Goal: Task Accomplishment & Management: Manage account settings

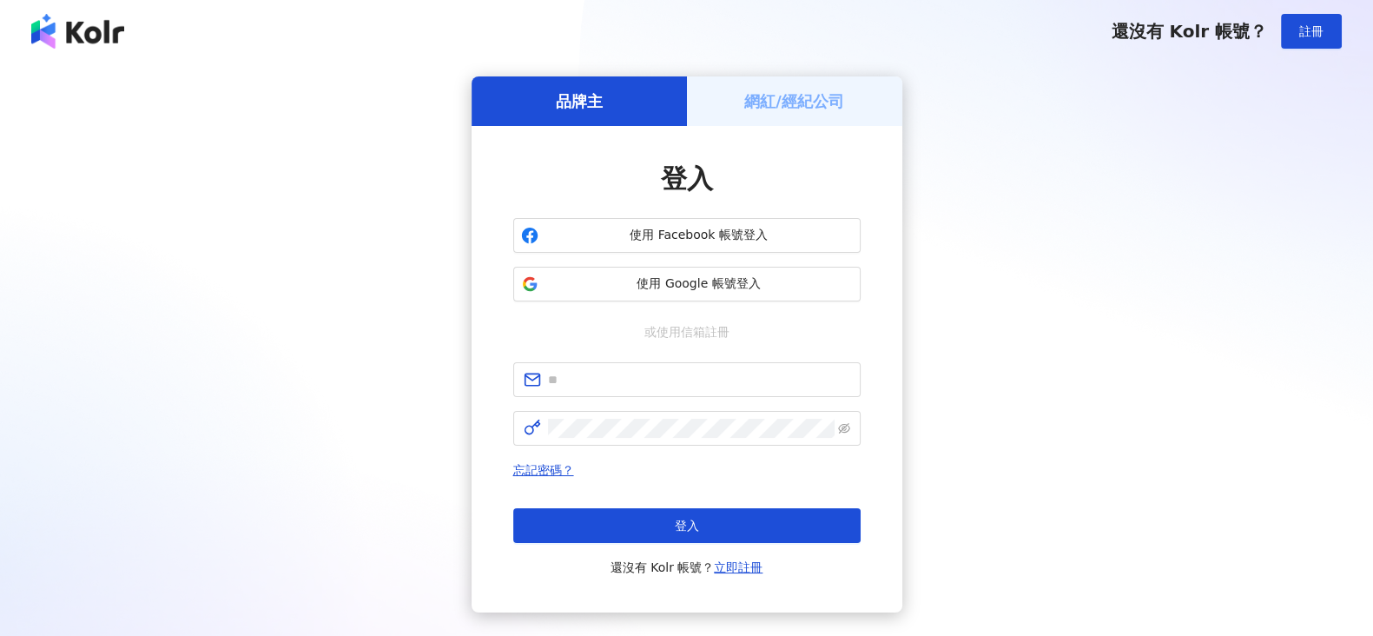
click at [808, 100] on h5 "網紅/經紀公司" at bounding box center [794, 101] width 100 height 22
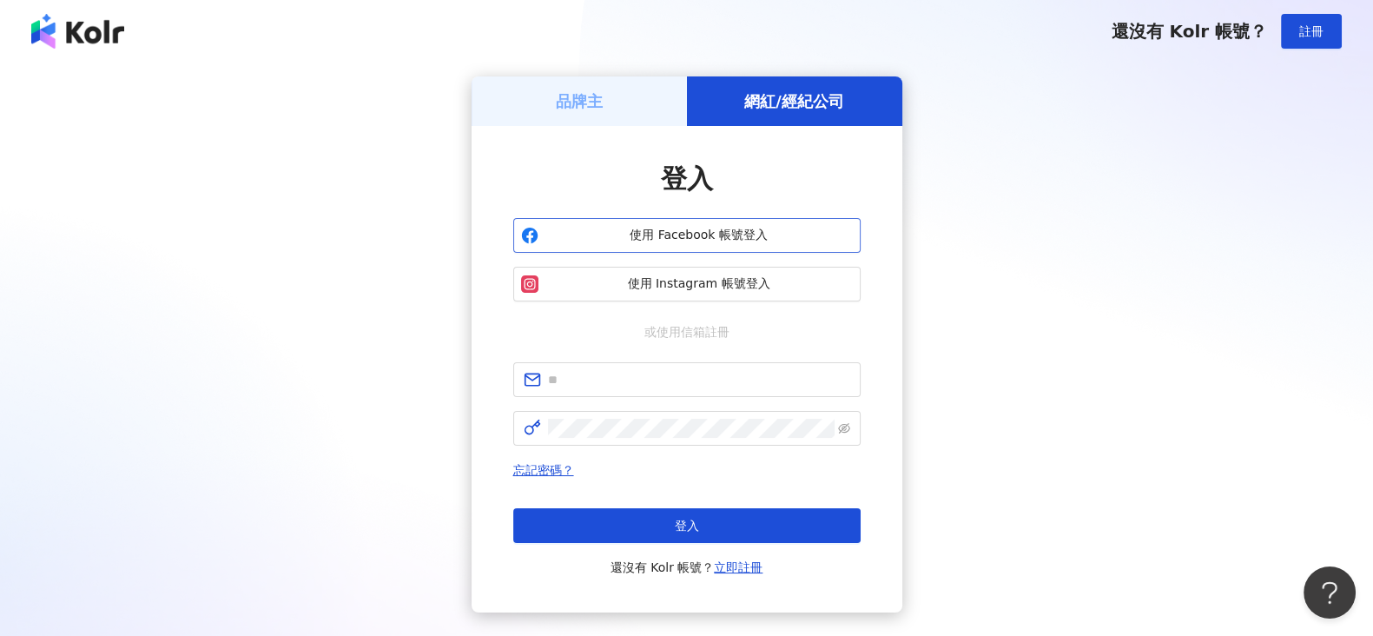
click at [697, 238] on span "使用 Facebook 帳號登入" at bounding box center [698, 235] width 307 height 17
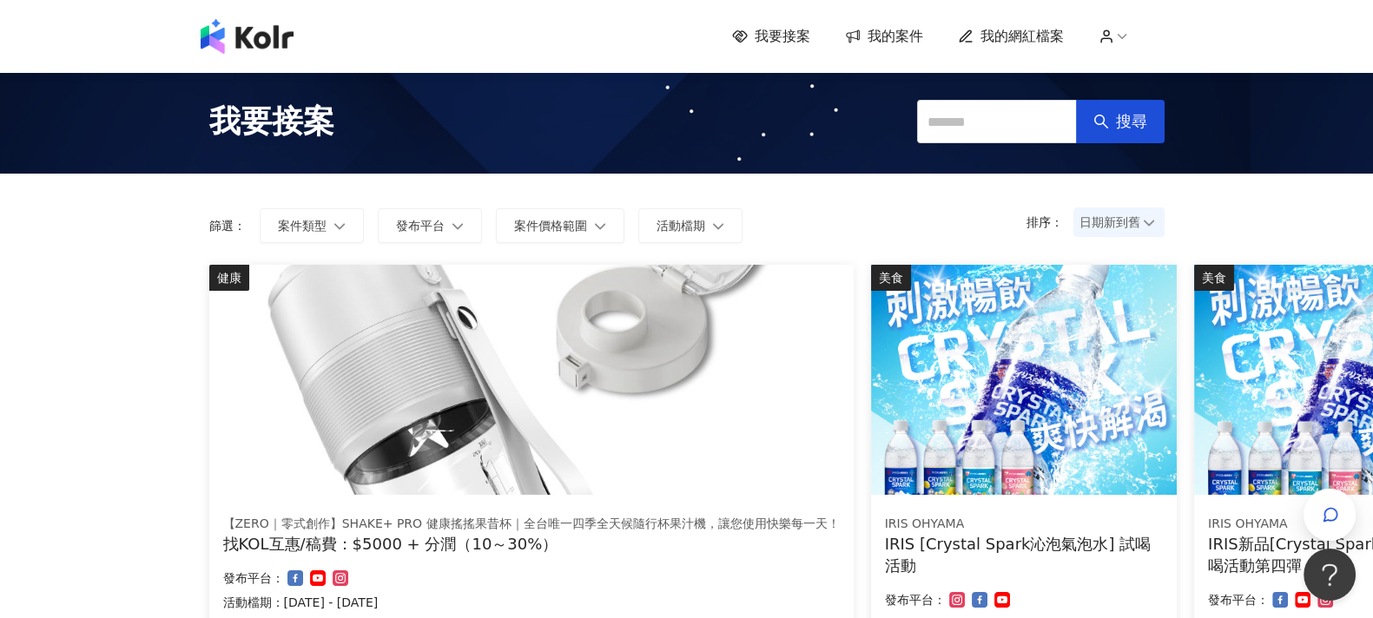
click at [535, 353] on img at bounding box center [531, 380] width 644 height 230
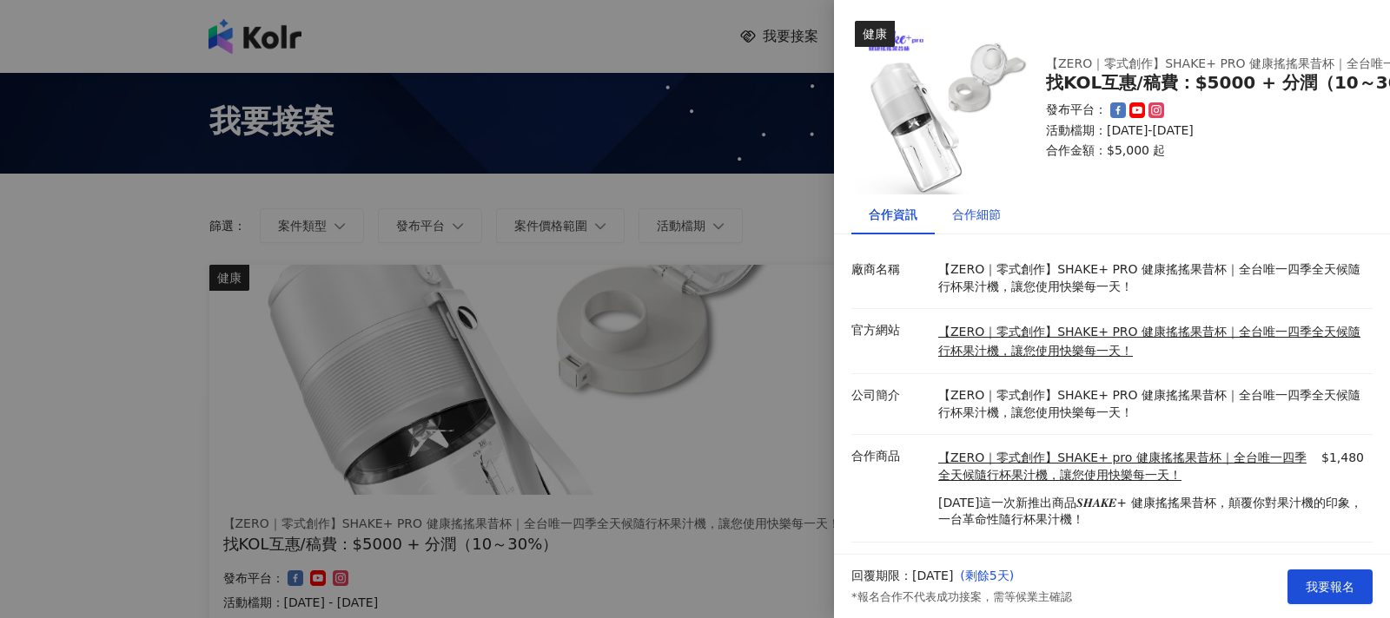
click at [987, 217] on div "合作細節" at bounding box center [976, 214] width 49 height 19
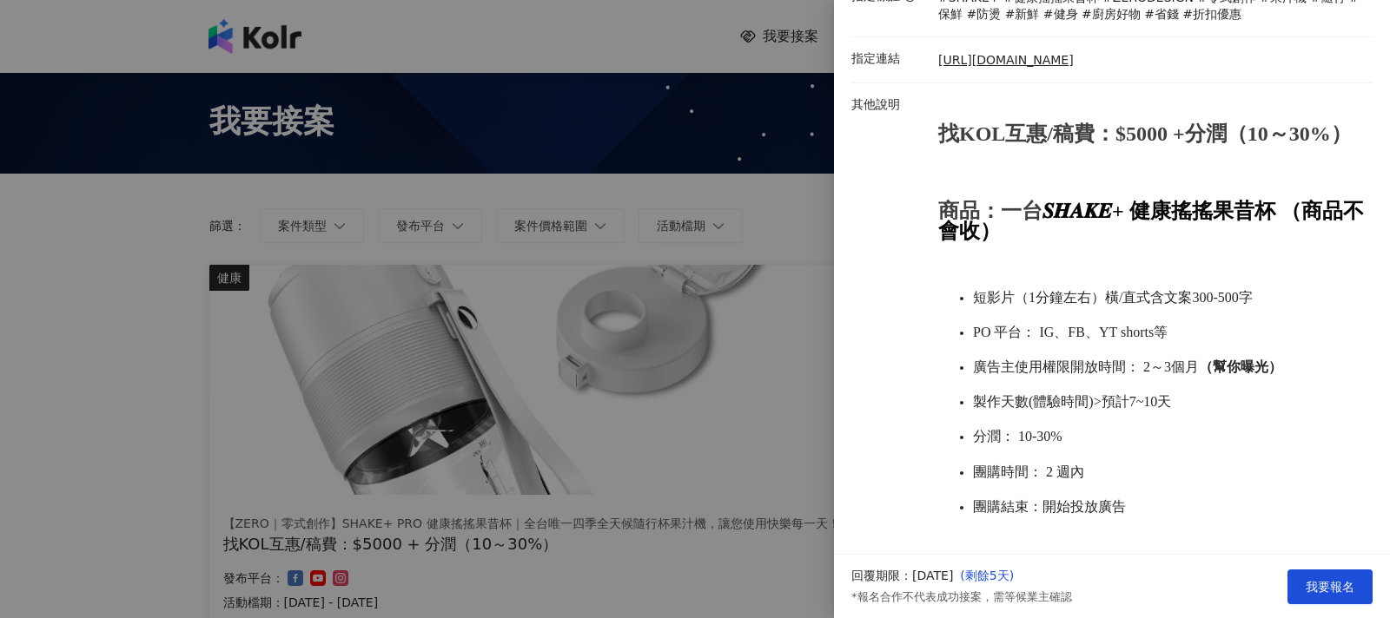
scroll to position [528, 0]
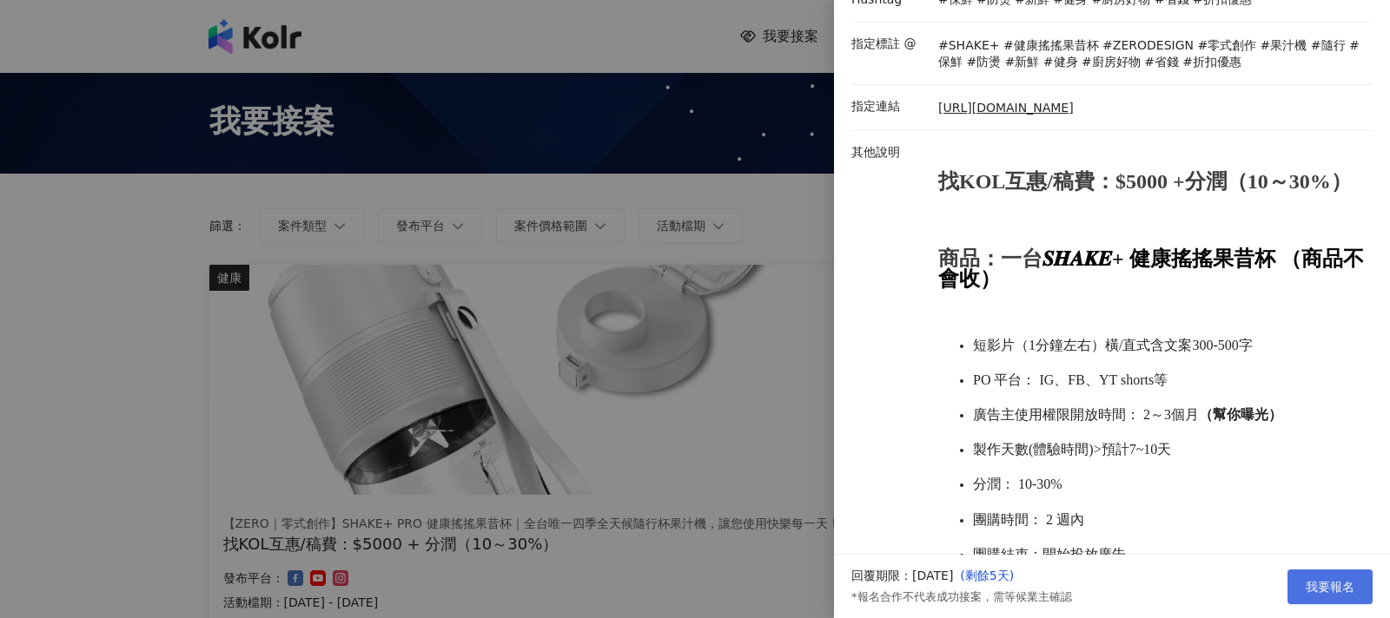
click at [1344, 582] on span "我要報名" at bounding box center [1329, 587] width 49 height 14
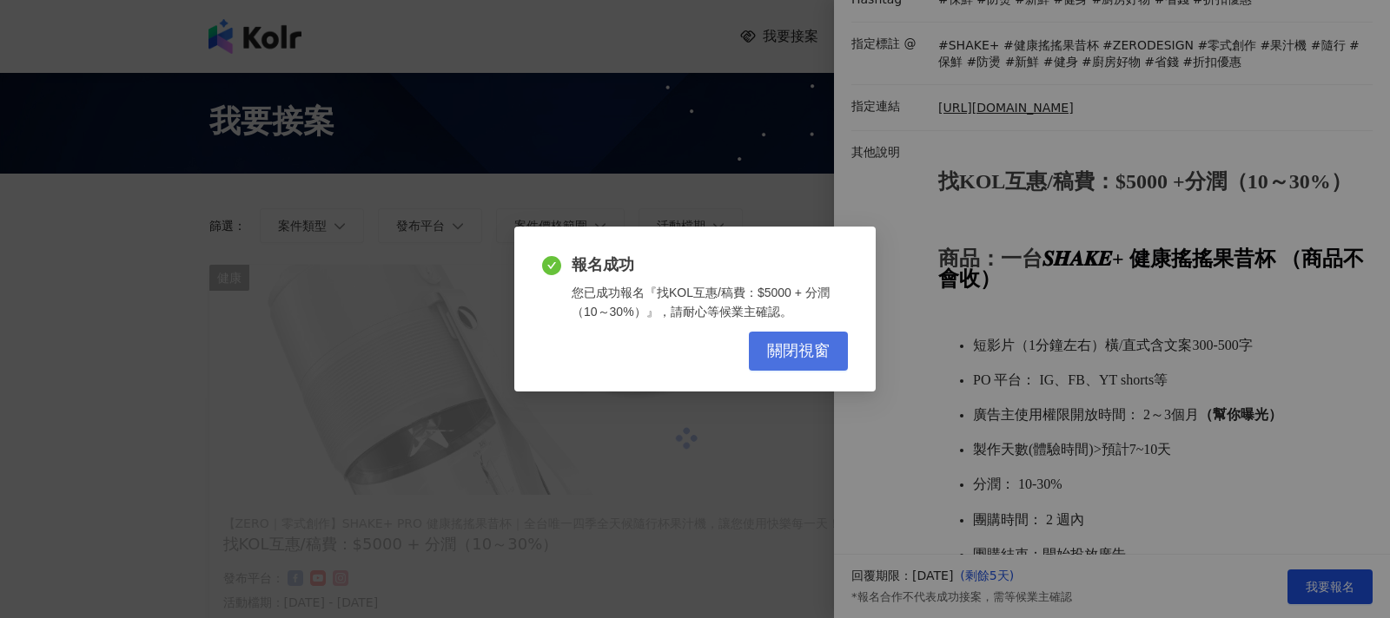
click at [795, 348] on span "關閉視窗" at bounding box center [798, 351] width 63 height 19
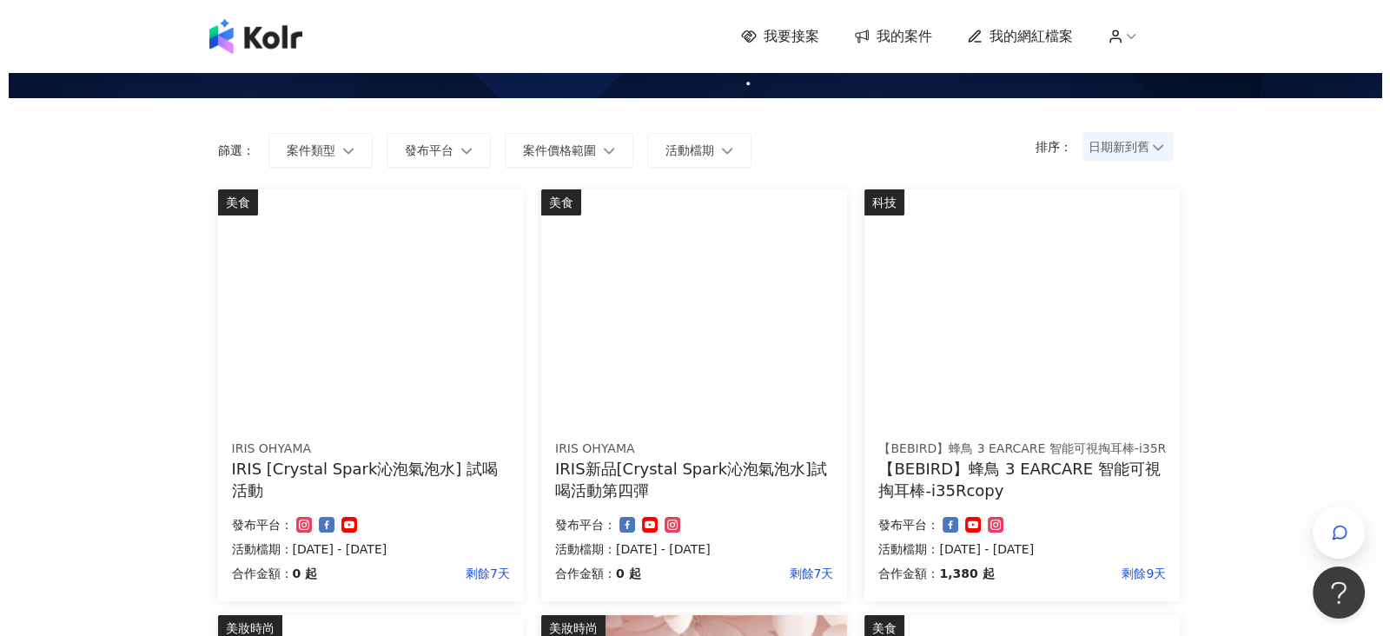
scroll to position [0, 0]
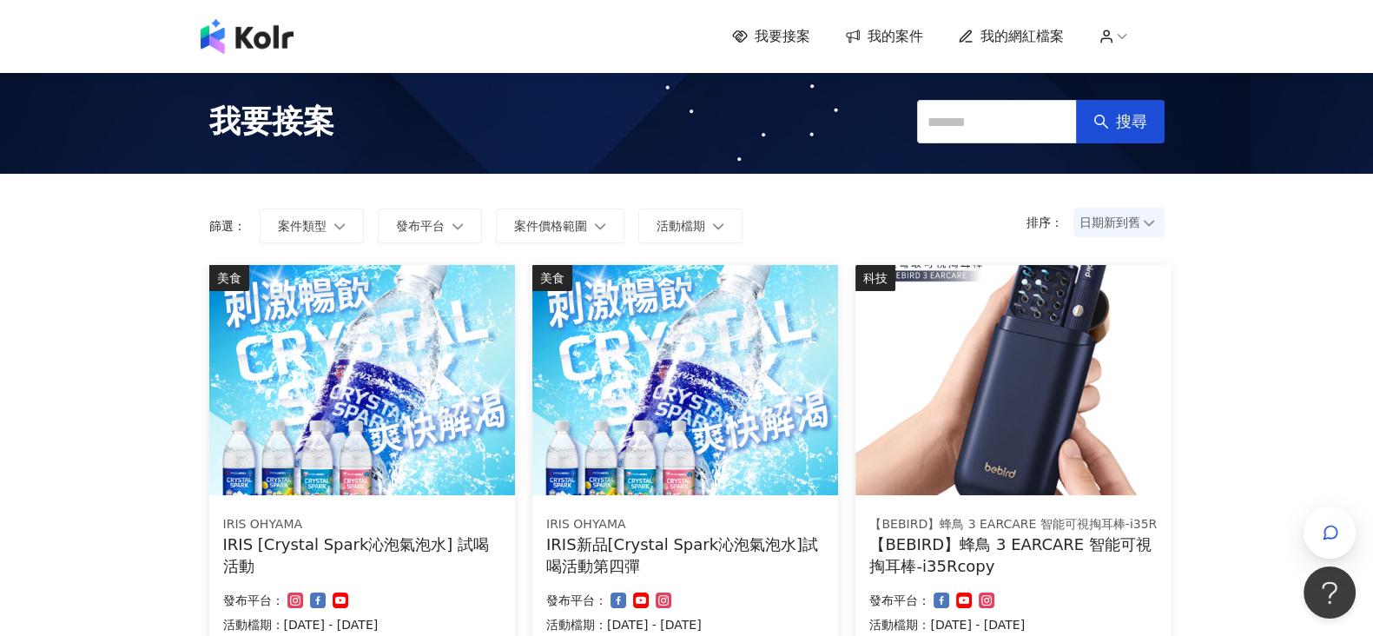
click at [895, 36] on span "我的案件" at bounding box center [896, 36] width 56 height 19
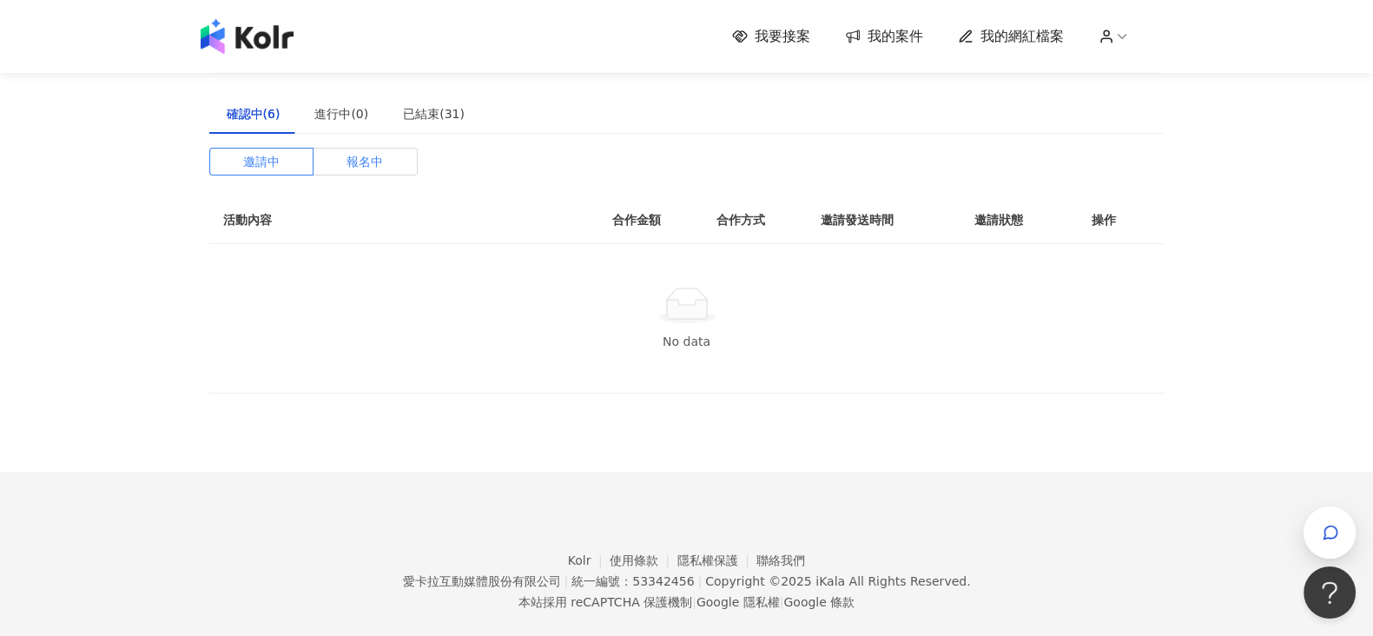
click at [373, 155] on span "報名中" at bounding box center [365, 162] width 36 height 26
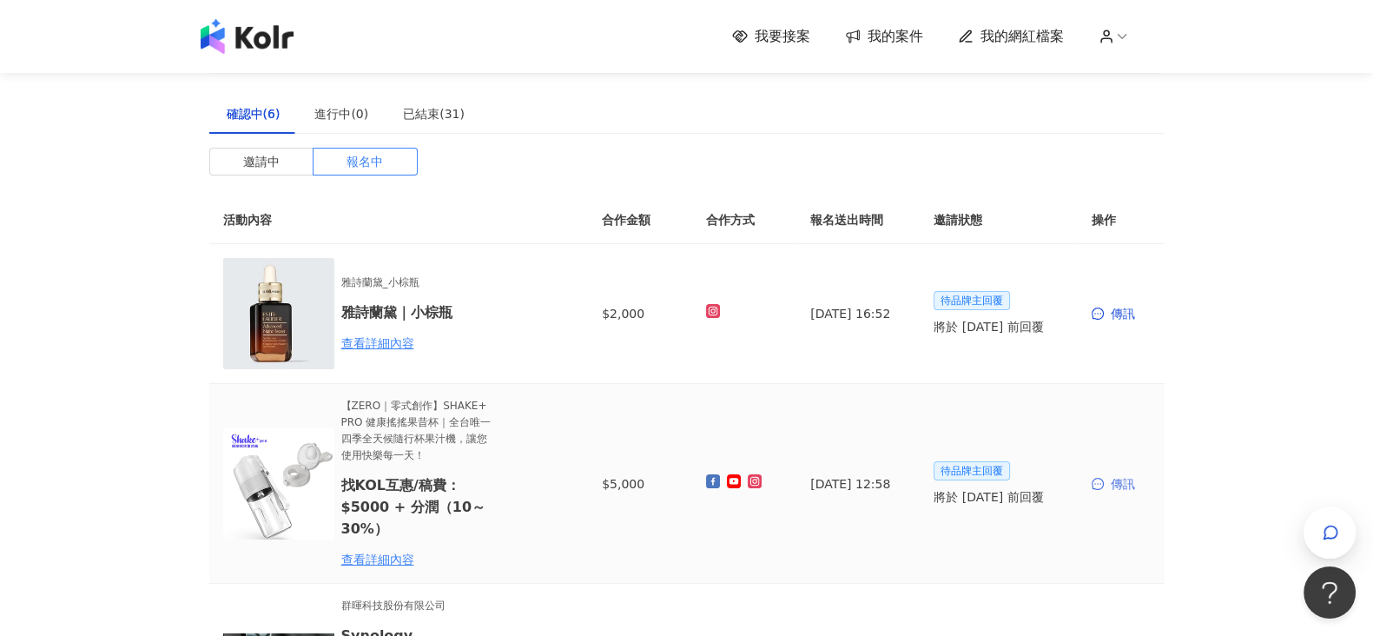
click at [1125, 479] on div "傳訊" at bounding box center [1121, 483] width 59 height 19
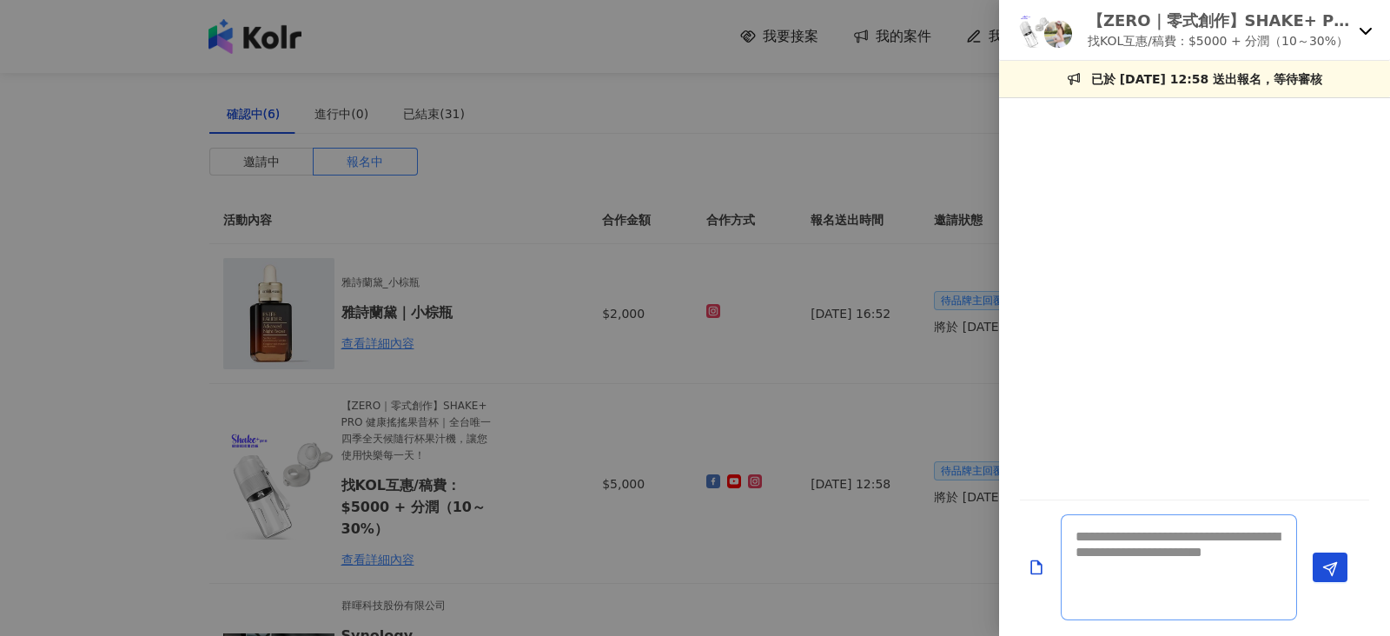
click at [1129, 545] on textarea at bounding box center [1178, 567] width 236 height 106
paste textarea "**********"
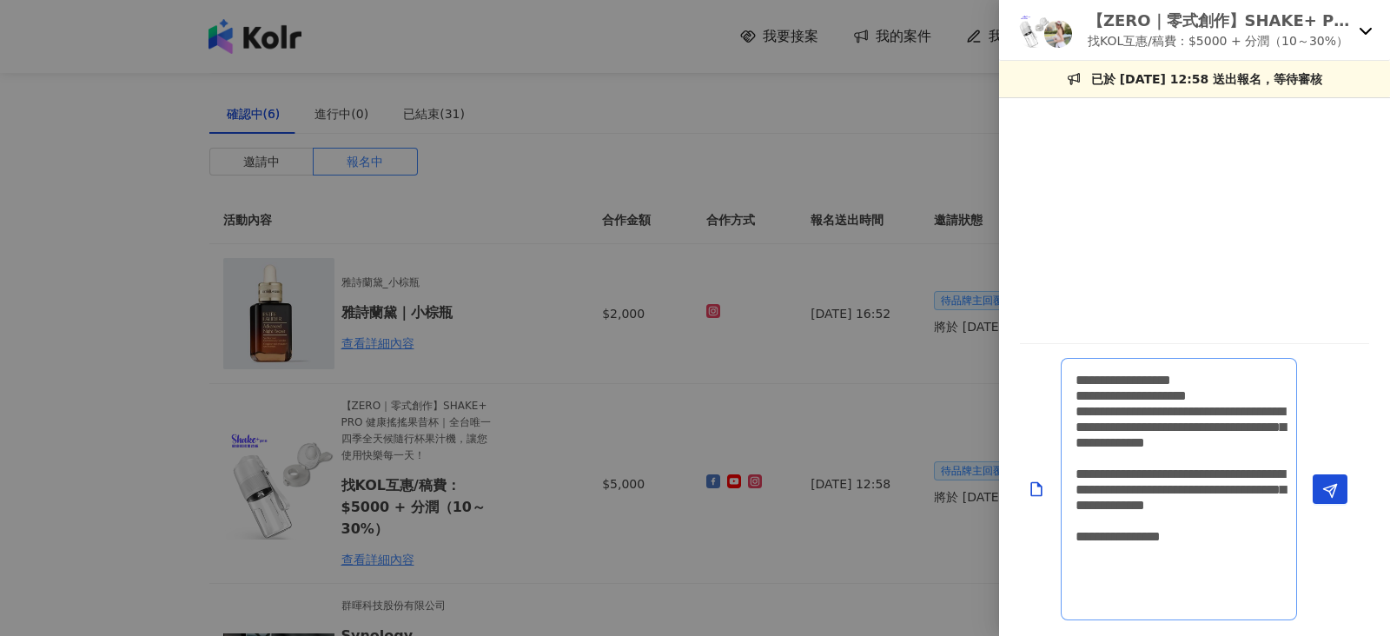
scroll to position [1, 0]
click at [1073, 379] on textarea "**********" at bounding box center [1178, 489] width 236 height 262
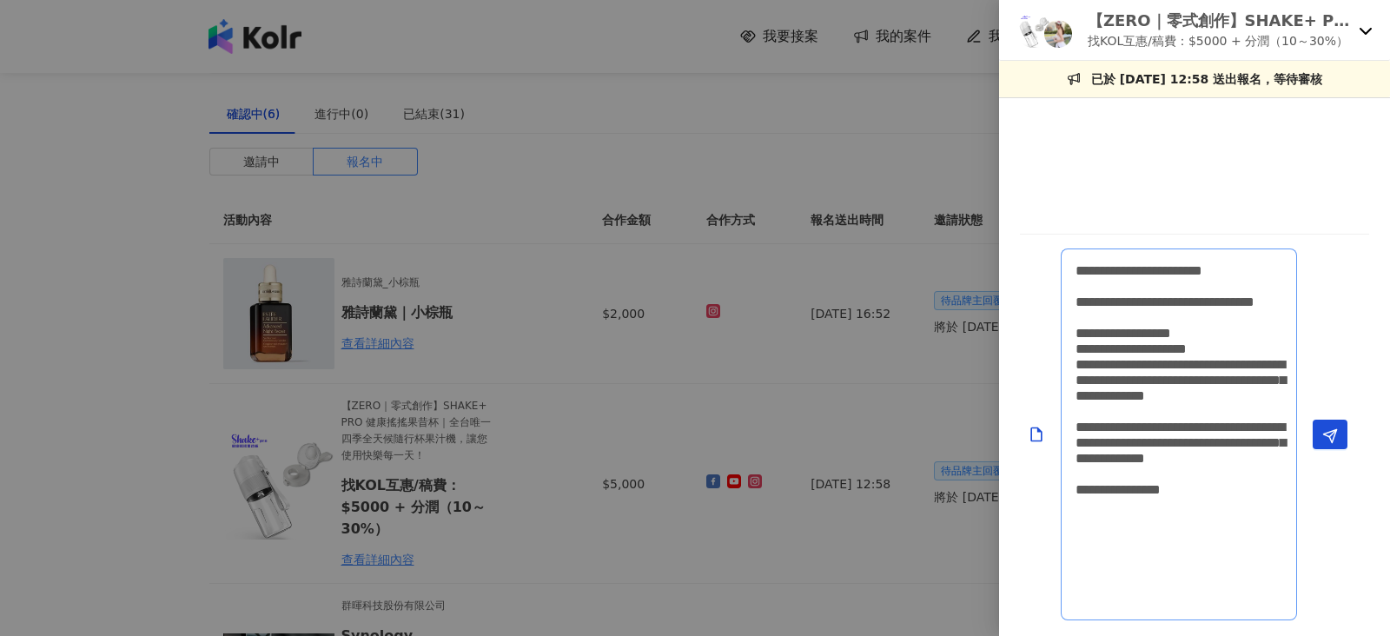
click at [1165, 412] on textarea "**********" at bounding box center [1178, 434] width 236 height 372
click at [1215, 596] on textarea "**********" at bounding box center [1178, 434] width 236 height 372
click at [1131, 598] on textarea "**********" at bounding box center [1178, 434] width 236 height 372
click at [1076, 596] on textarea "**********" at bounding box center [1178, 434] width 236 height 372
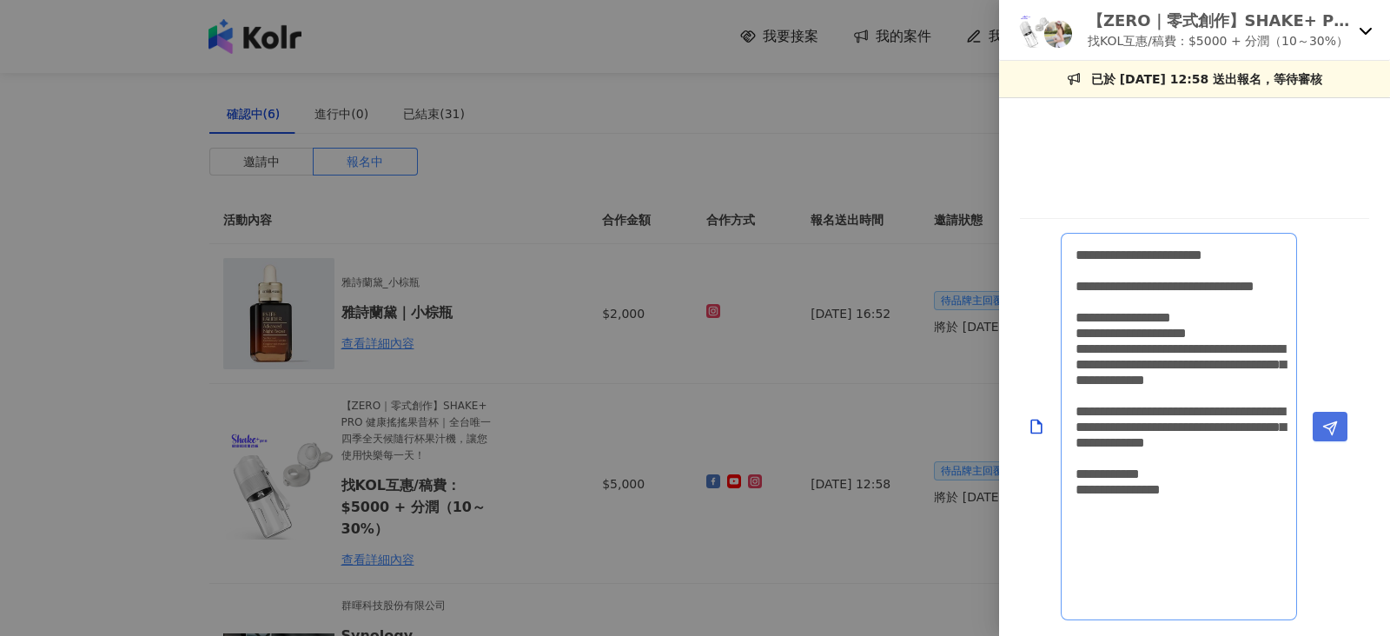
type textarea "**********"
click at [1324, 420] on icon "Send" at bounding box center [1330, 428] width 16 height 16
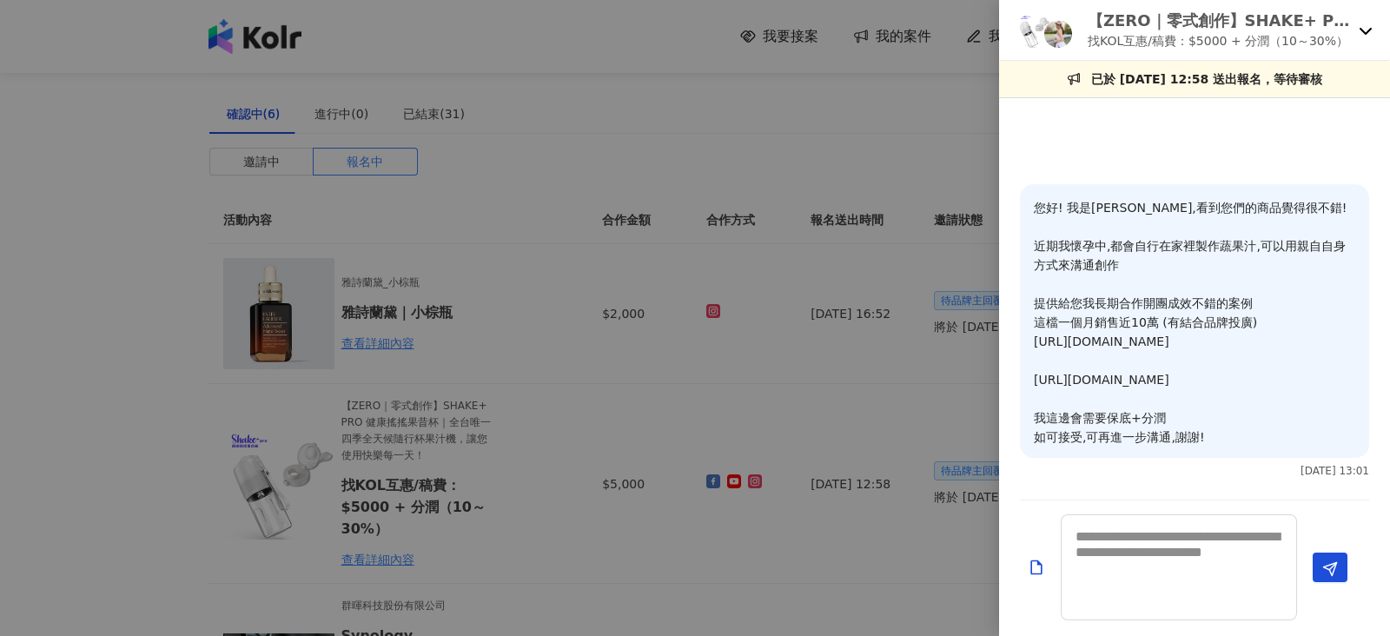
click at [929, 121] on div at bounding box center [695, 318] width 1390 height 636
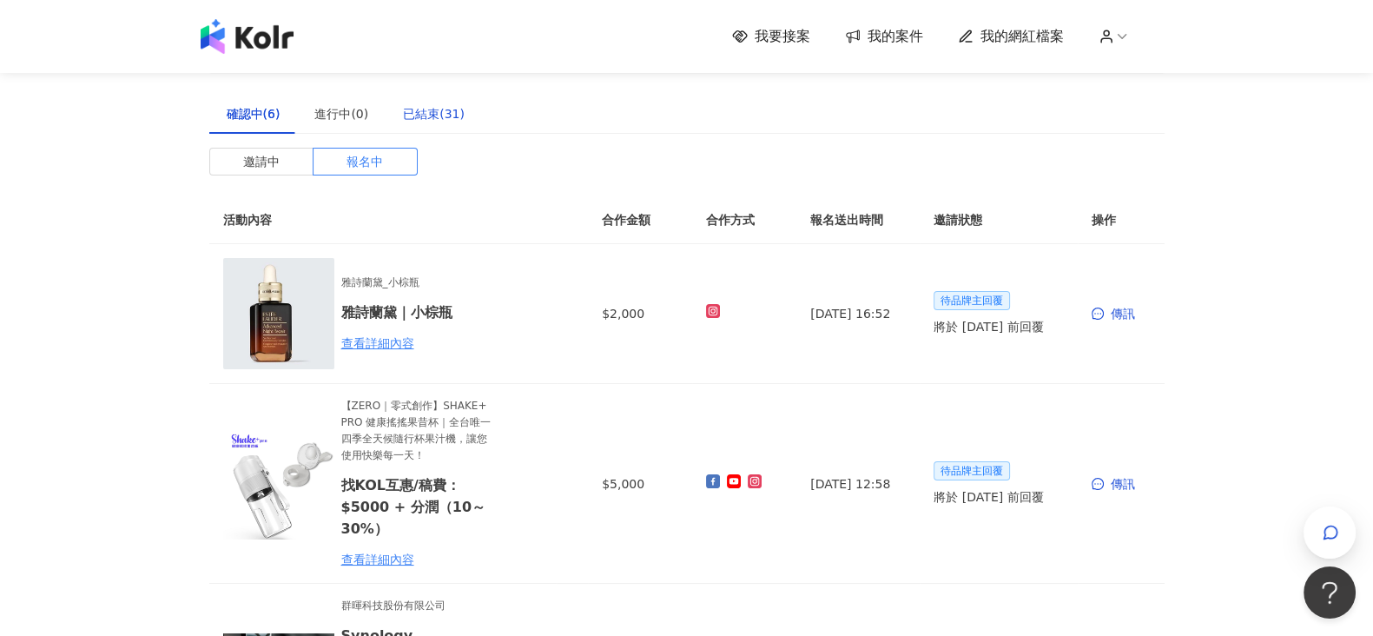
click at [413, 111] on div "已結束(31)" at bounding box center [434, 113] width 62 height 19
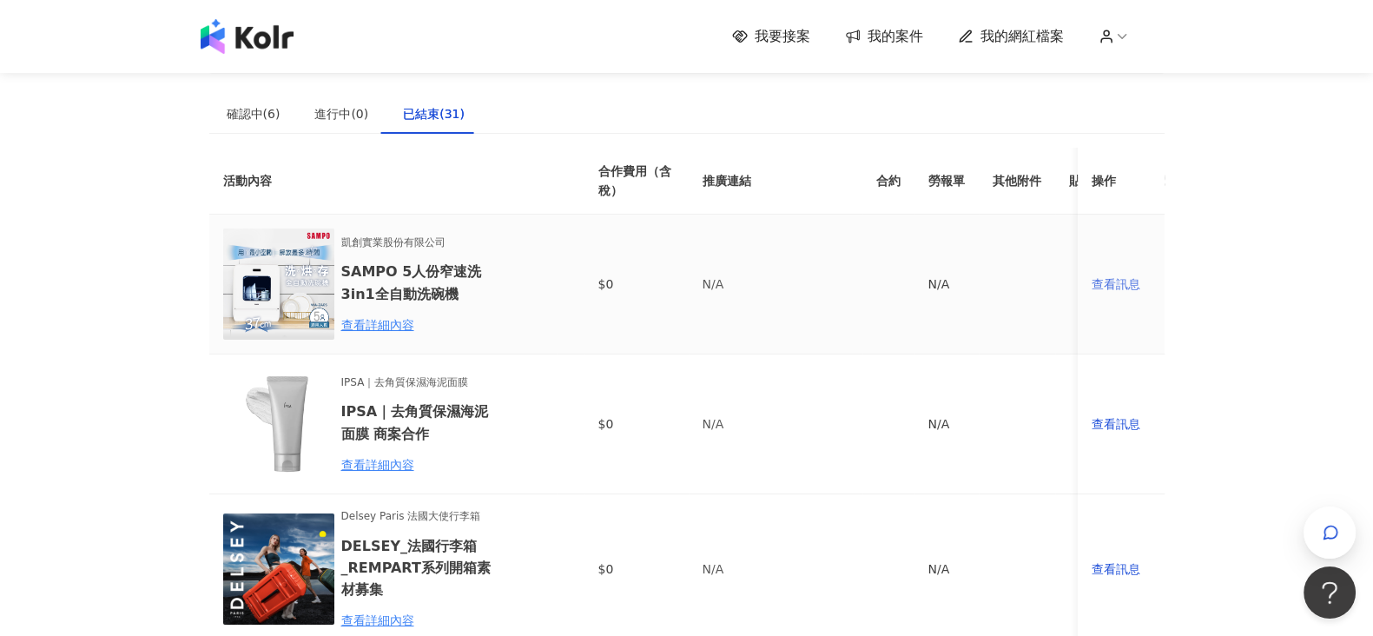
click at [1130, 283] on div "查看訊息" at bounding box center [1121, 283] width 59 height 19
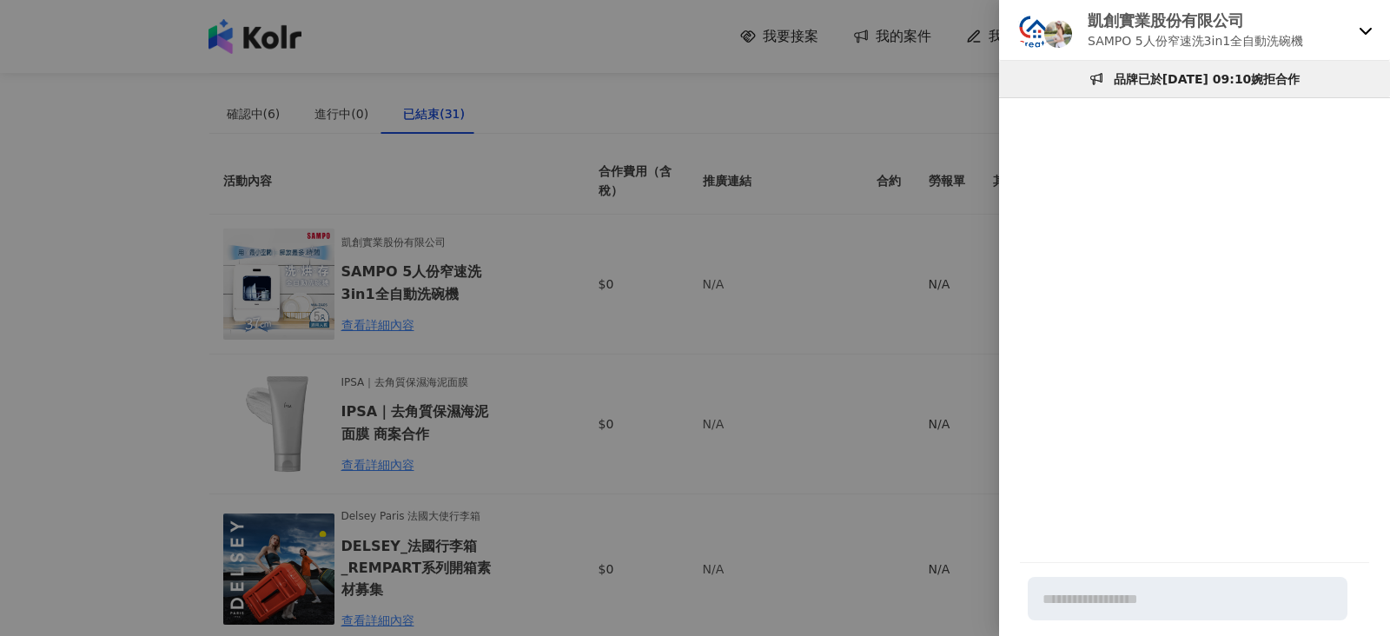
click at [890, 113] on div at bounding box center [695, 318] width 1390 height 636
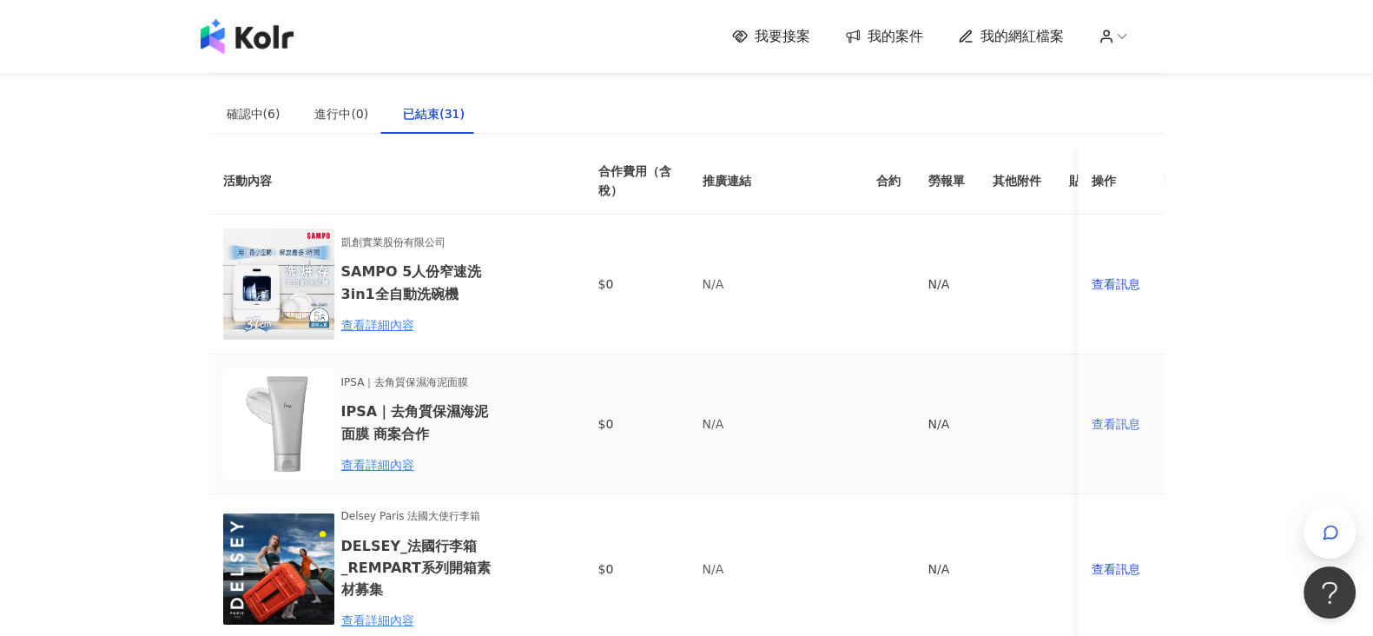
click at [1116, 427] on div "查看訊息" at bounding box center [1121, 423] width 59 height 19
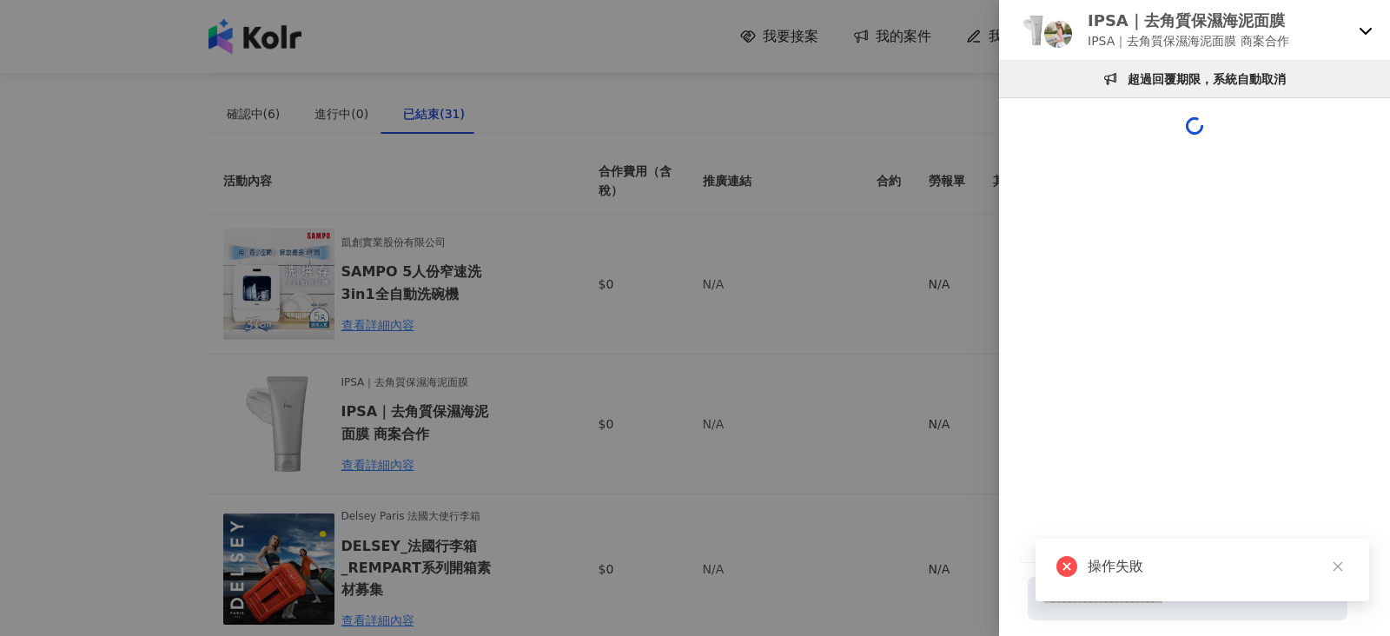
click at [934, 105] on div at bounding box center [695, 318] width 1390 height 636
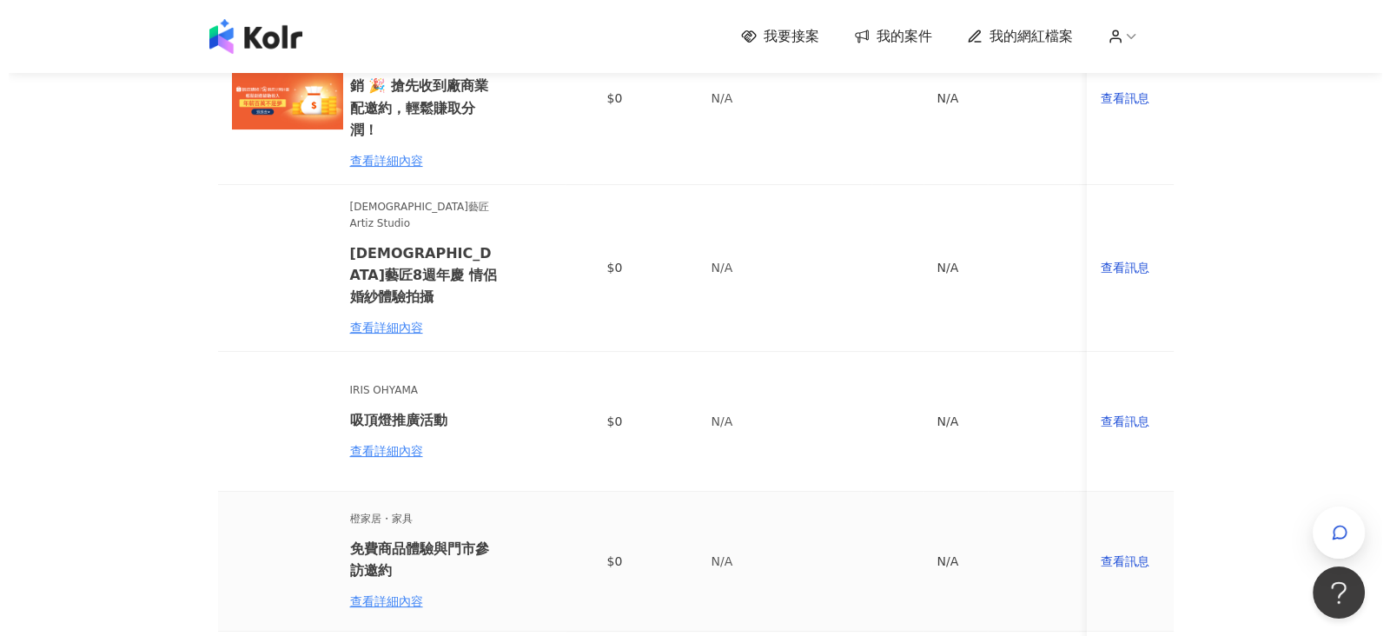
scroll to position [543, 0]
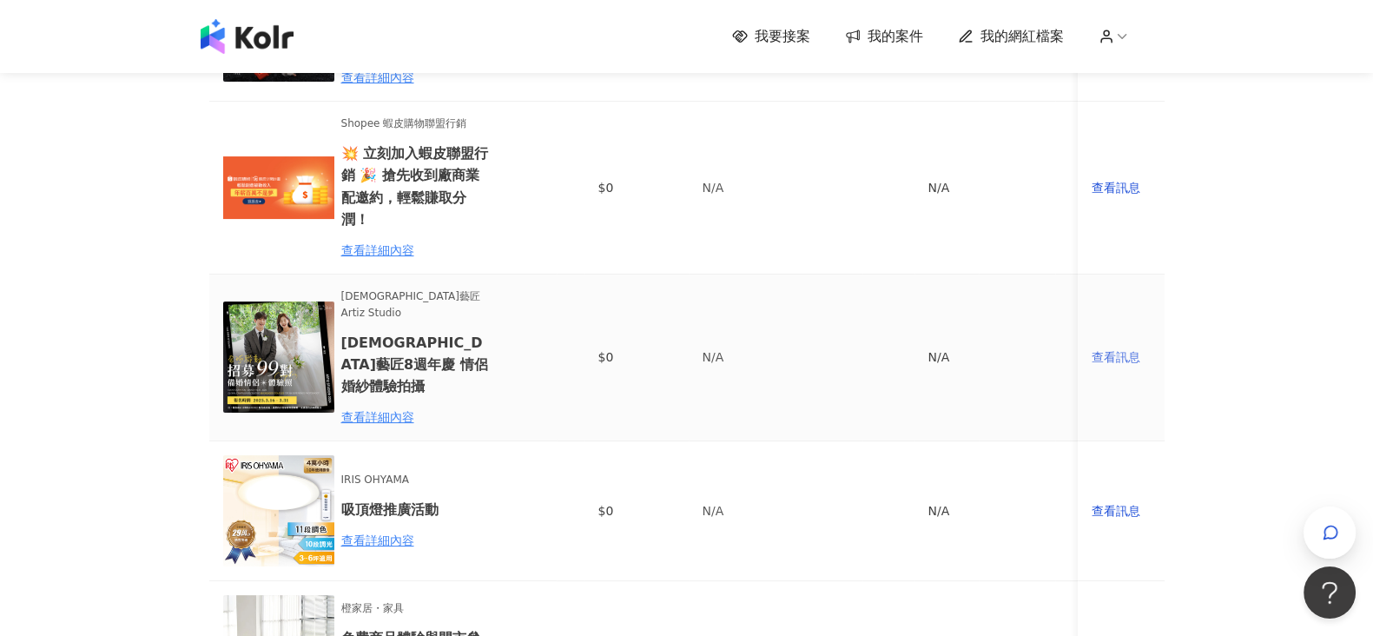
click at [1112, 347] on div "查看訊息" at bounding box center [1121, 356] width 59 height 19
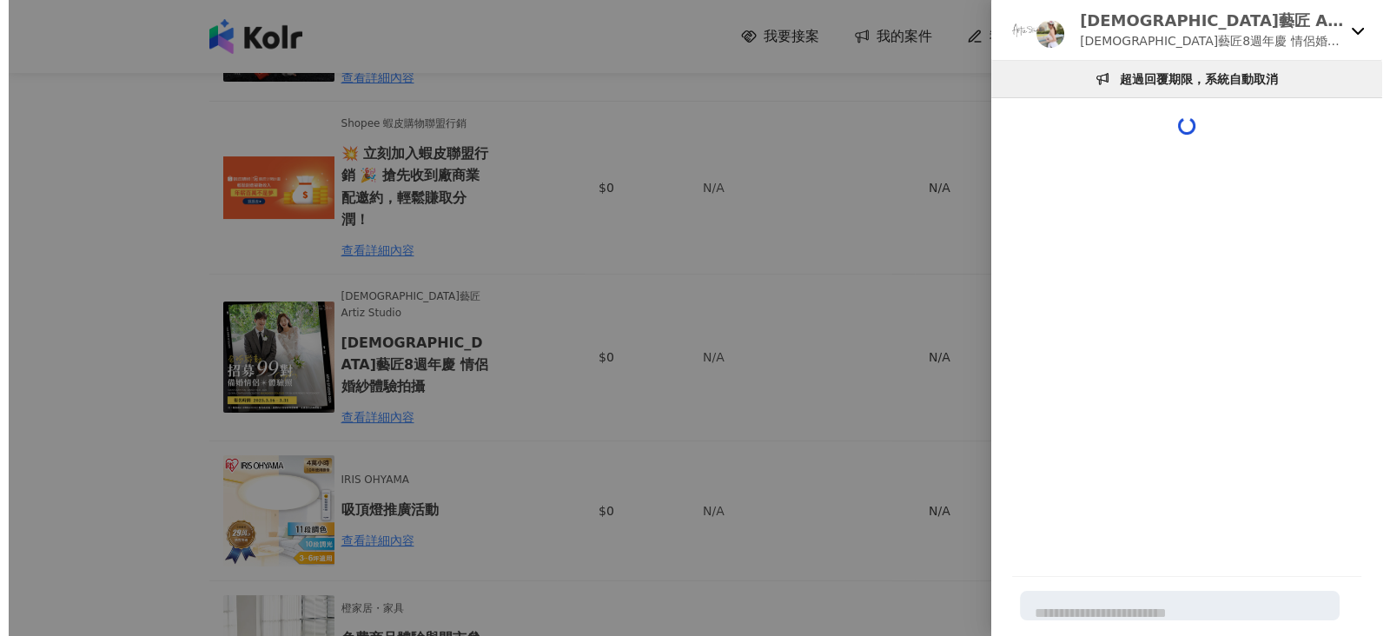
scroll to position [0, 0]
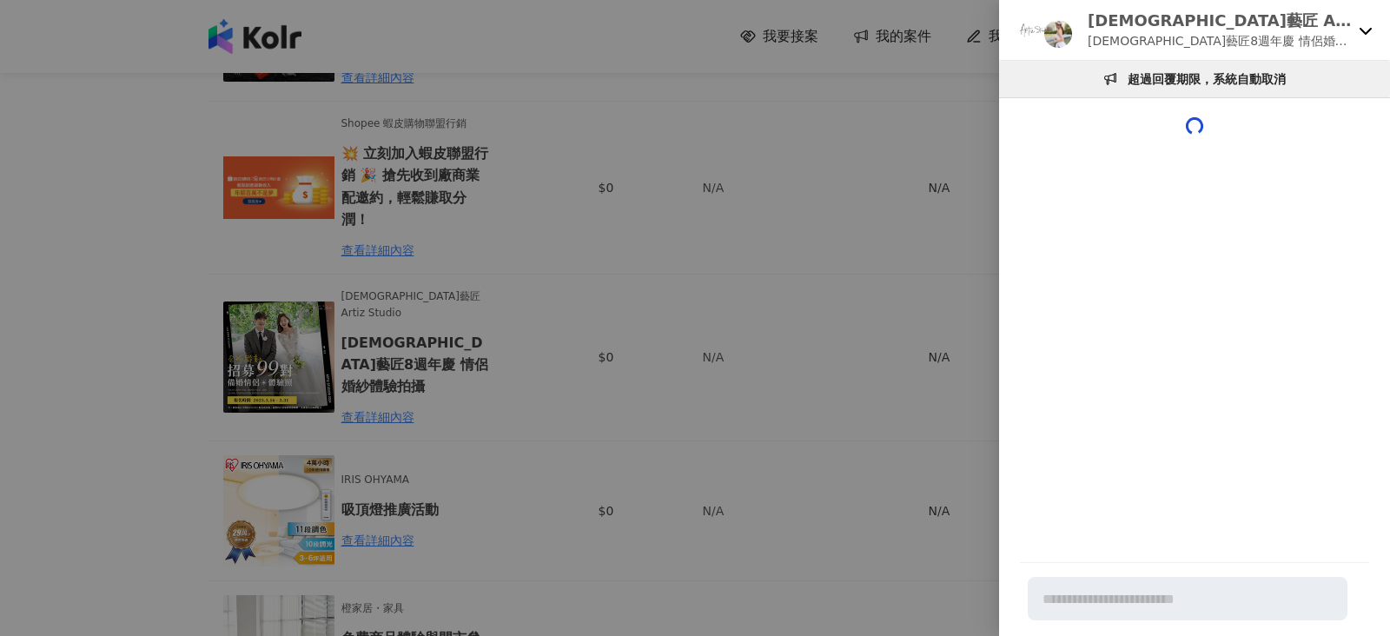
click at [795, 168] on div at bounding box center [695, 318] width 1390 height 636
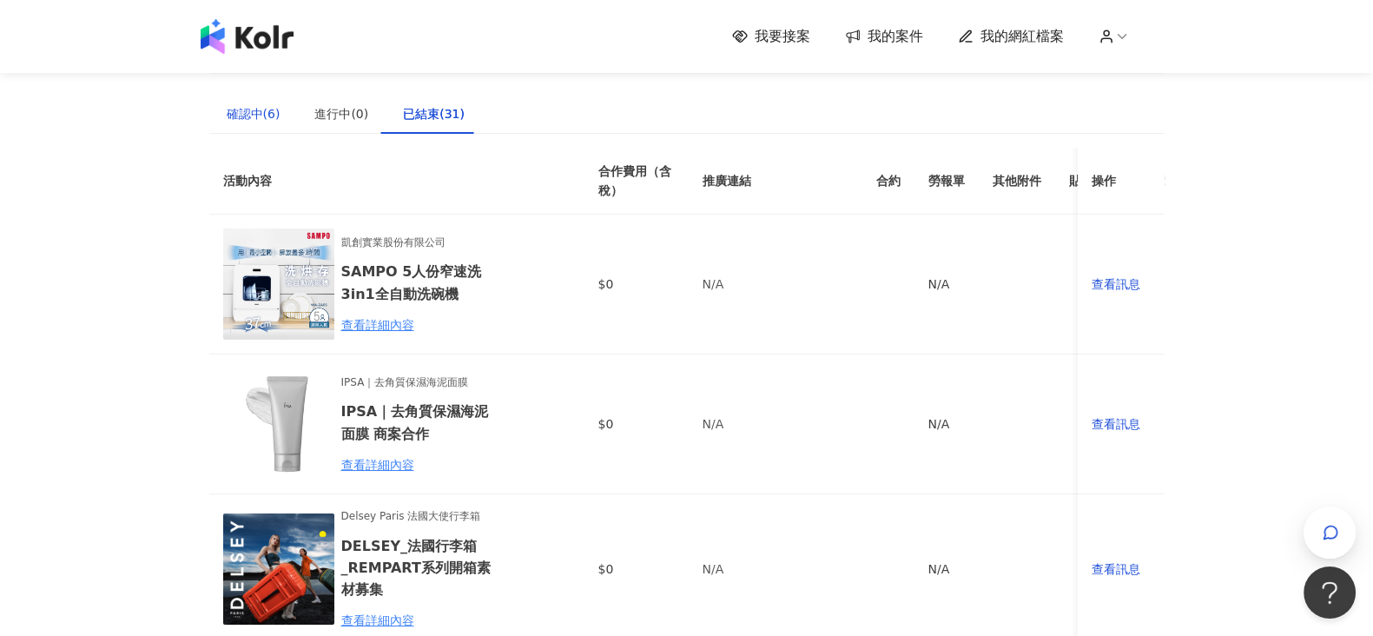
click at [240, 109] on div "確認中(6)" at bounding box center [254, 113] width 54 height 19
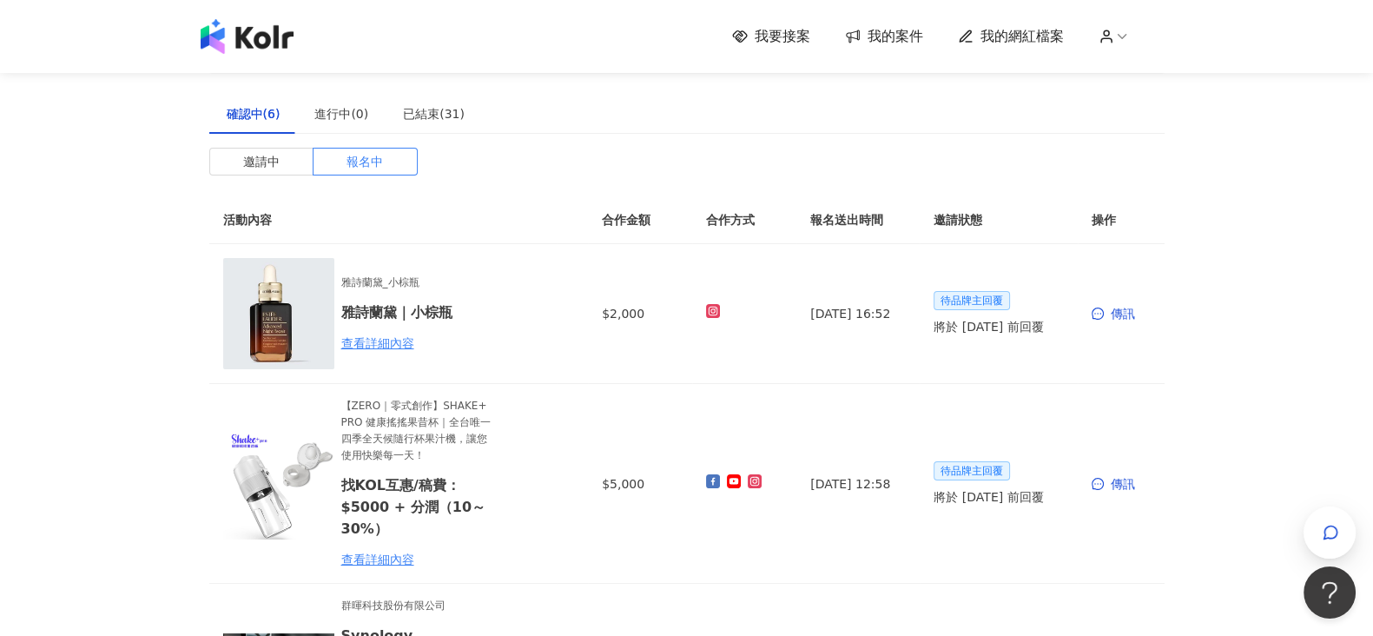
click at [779, 43] on span "我要接案" at bounding box center [783, 36] width 56 height 19
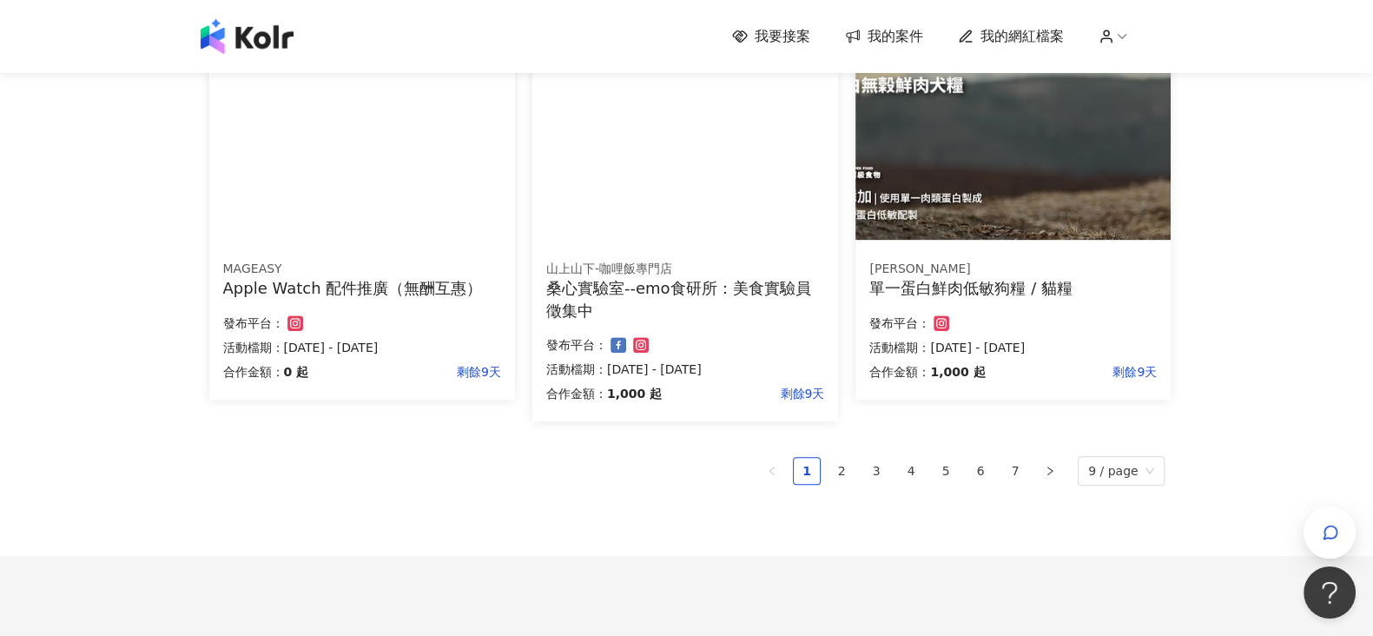
scroll to position [1086, 0]
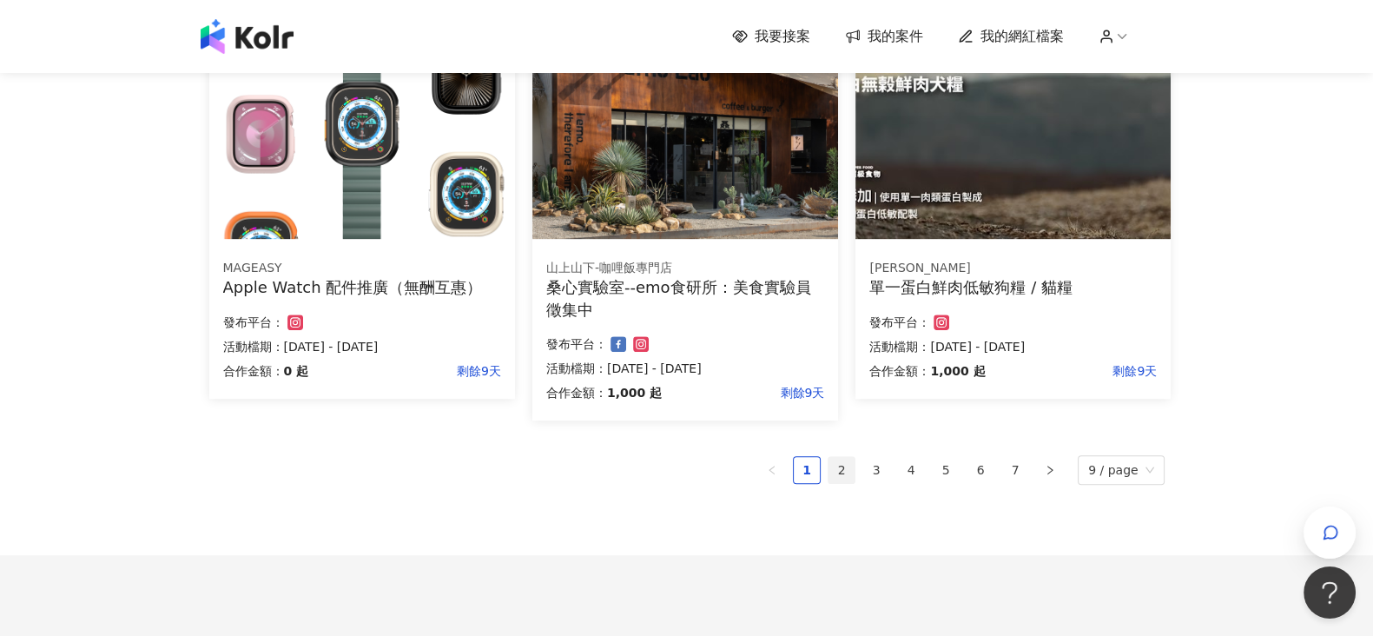
click at [842, 469] on link "2" at bounding box center [842, 470] width 26 height 26
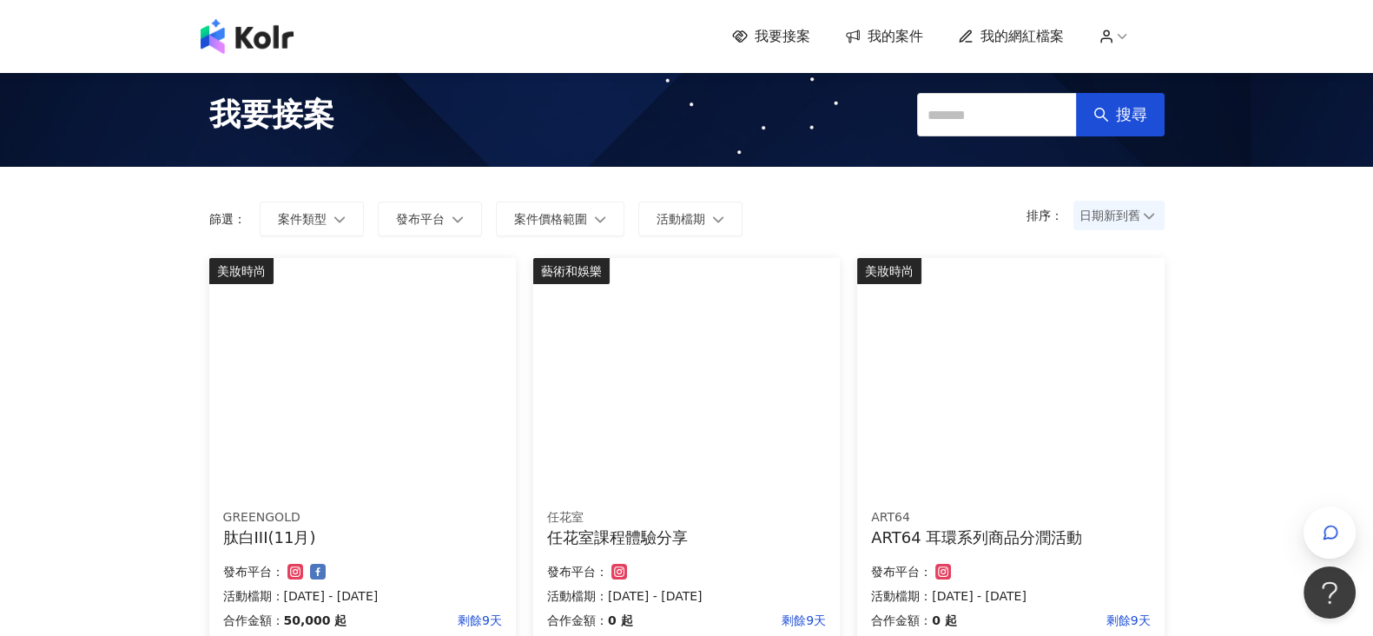
scroll to position [0, 0]
